Goal: Task Accomplishment & Management: Manage account settings

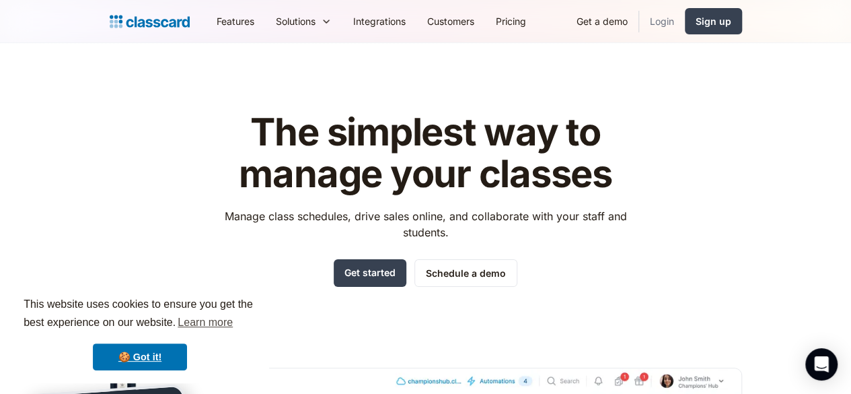
click at [685, 20] on link "Login" at bounding box center [662, 21] width 46 height 30
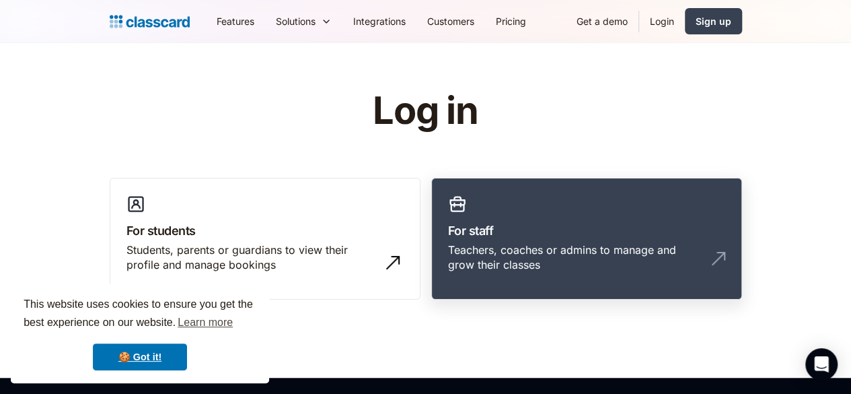
click at [520, 261] on div "Teachers, coaches or admins to manage and grow their classes" at bounding box center [586, 262] width 277 height 41
